Goal: Information Seeking & Learning: Check status

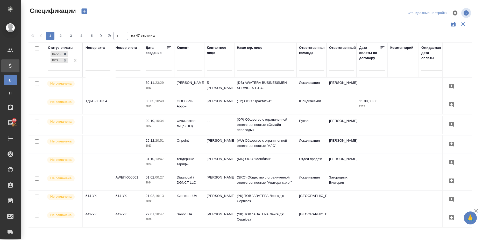
scroll to position [0, 92]
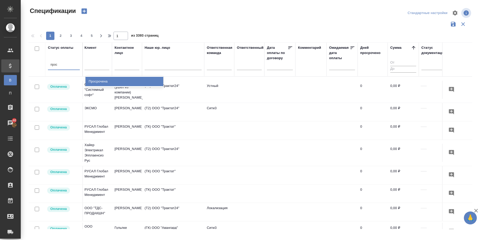
type input "проср"
click at [92, 78] on div "Просрочена" at bounding box center [124, 81] width 78 height 9
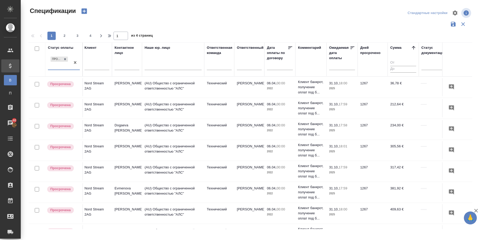
click at [414, 47] on icon at bounding box center [413, 47] width 5 height 5
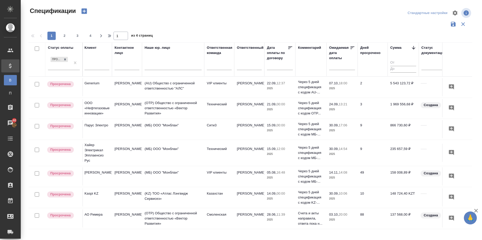
click at [354, 47] on icon at bounding box center [352, 47] width 5 height 5
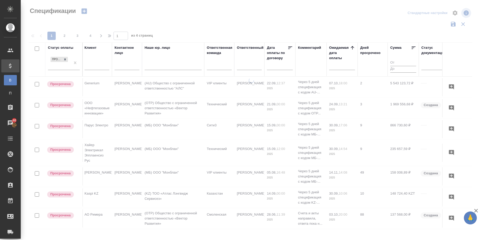
click at [354, 46] on icon at bounding box center [352, 47] width 5 height 5
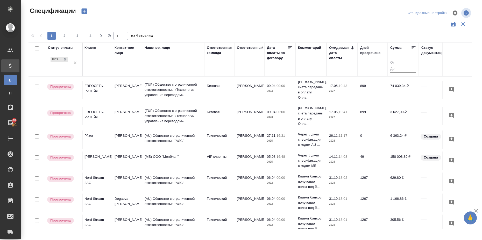
click at [351, 46] on icon at bounding box center [352, 47] width 5 height 5
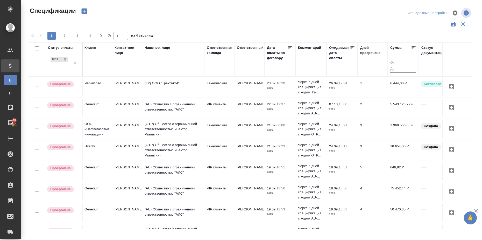
click at [351, 49] on icon at bounding box center [352, 47] width 5 height 5
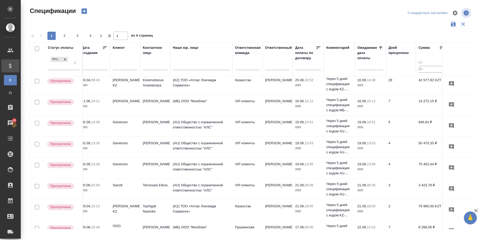
scroll to position [130, 64]
click at [243, 65] on div at bounding box center [247, 65] width 25 height 8
click at [245, 67] on div at bounding box center [247, 65] width 25 height 8
type input "м"
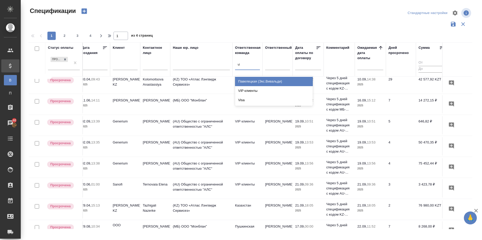
type input "vip"
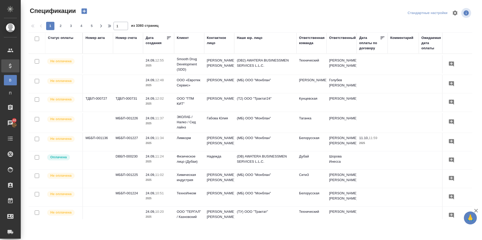
click at [60, 37] on div "Статус оплаты" at bounding box center [60, 37] width 25 height 5
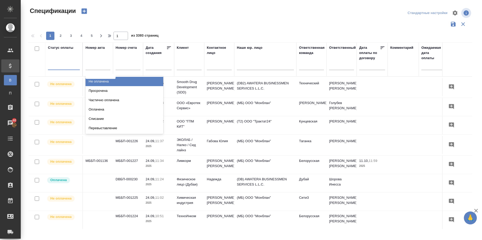
click at [59, 65] on div at bounding box center [64, 65] width 32 height 8
type input "прос"
click at [100, 84] on div "Просрочена" at bounding box center [124, 81] width 78 height 9
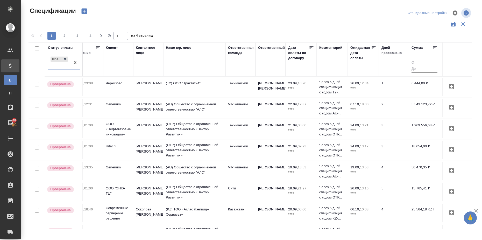
scroll to position [0, 71]
click at [373, 46] on icon at bounding box center [373, 47] width 5 height 5
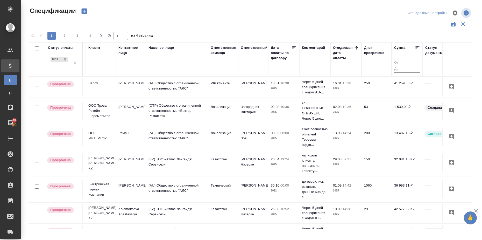
scroll to position [0, 89]
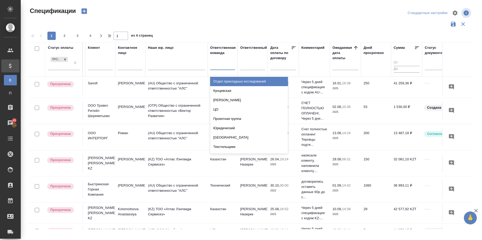
click at [224, 67] on div at bounding box center [222, 65] width 25 height 8
type input "тех"
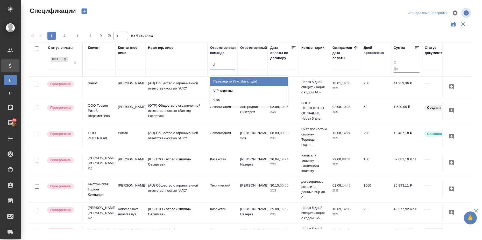
type input "vip"
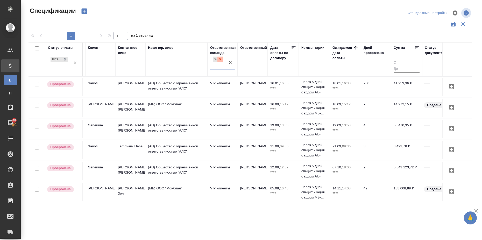
click at [221, 58] on icon at bounding box center [220, 59] width 4 height 4
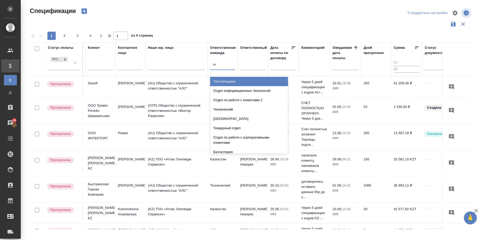
type input "тех"
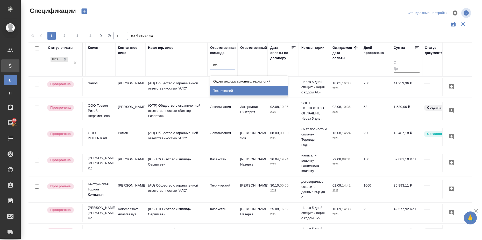
click at [241, 94] on div "Технический" at bounding box center [249, 90] width 78 height 9
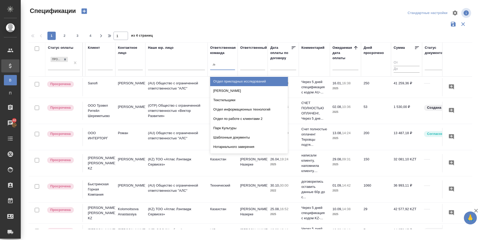
type input "лок"
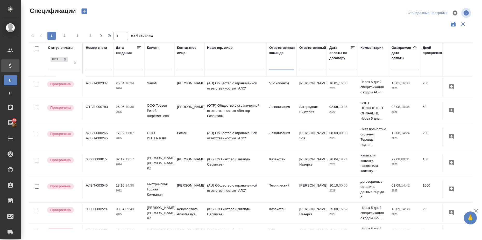
scroll to position [0, 30]
